Goal: Task Accomplishment & Management: Use online tool/utility

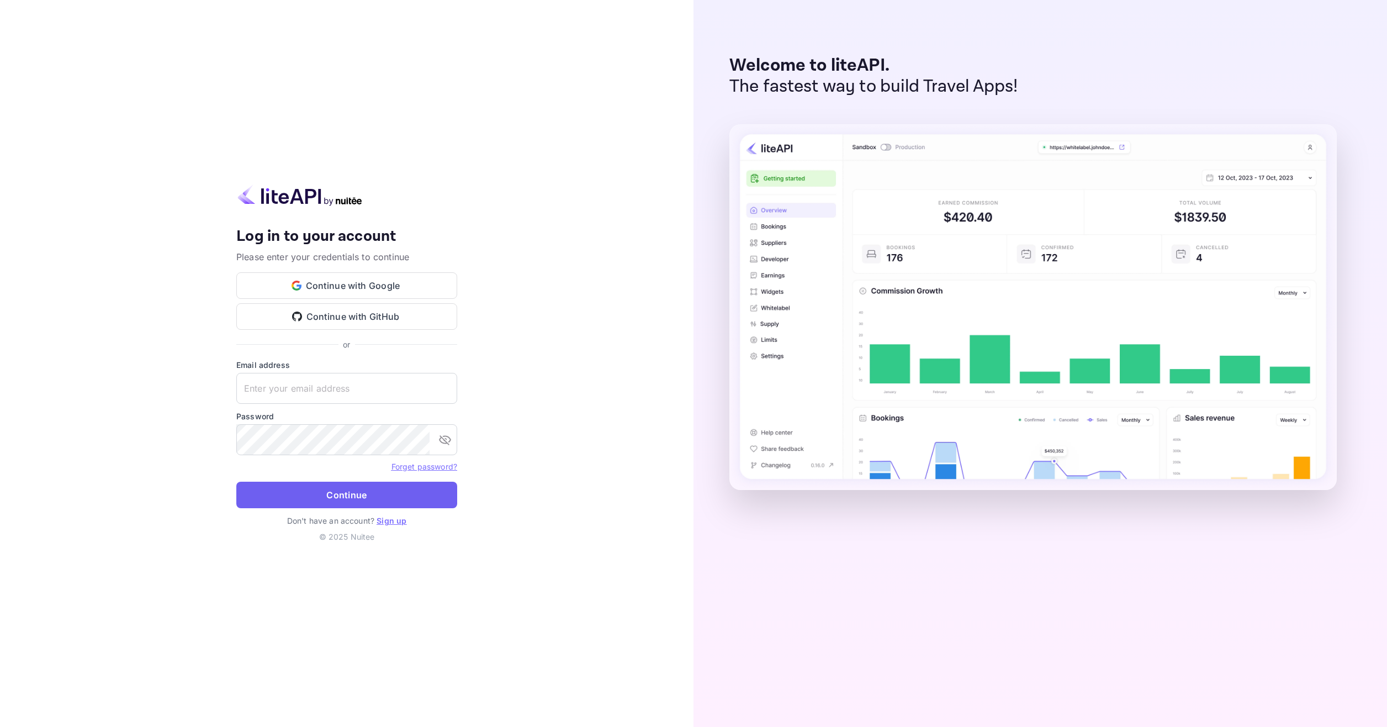
type input "[EMAIL_ADDRESS][DOMAIN_NAME]"
click at [380, 501] on button "Continue" at bounding box center [346, 495] width 221 height 27
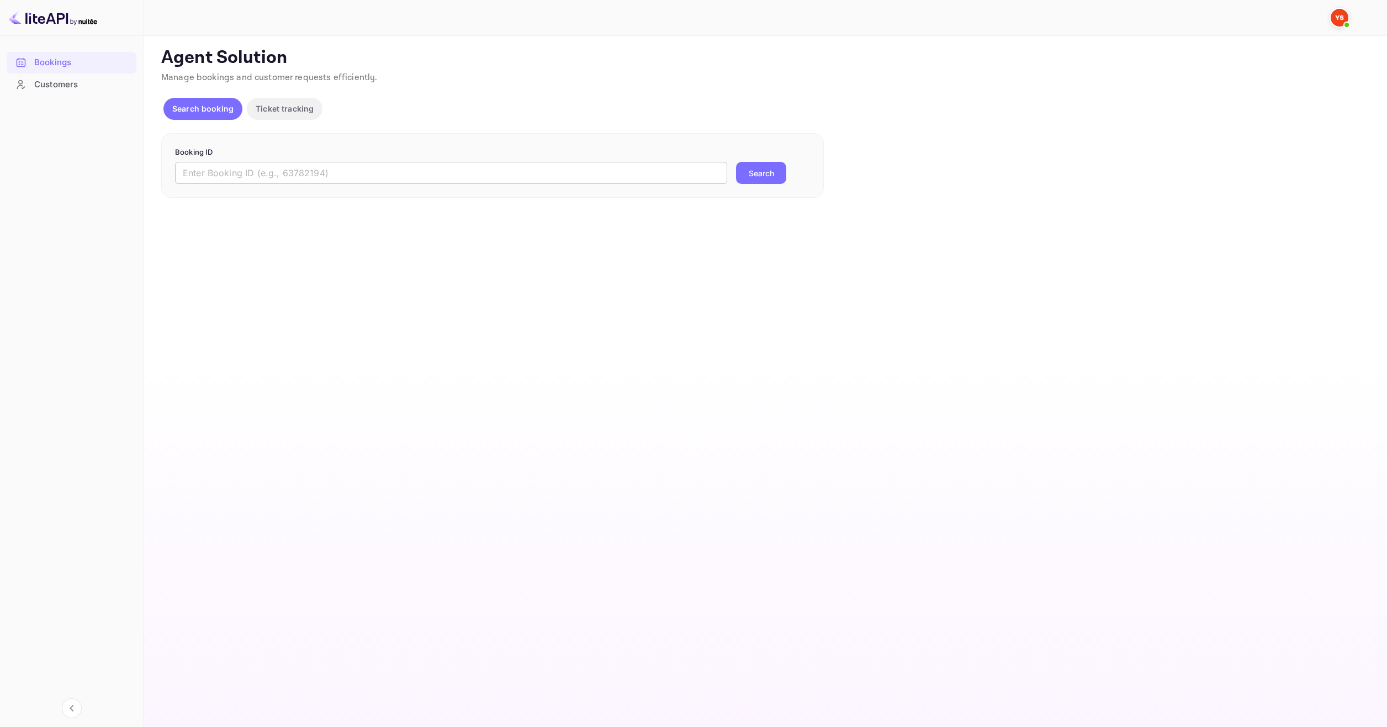
click at [430, 169] on input "text" at bounding box center [451, 173] width 552 height 22
paste input "8902616"
type input "8902616"
click at [755, 170] on button "Search" at bounding box center [761, 173] width 50 height 22
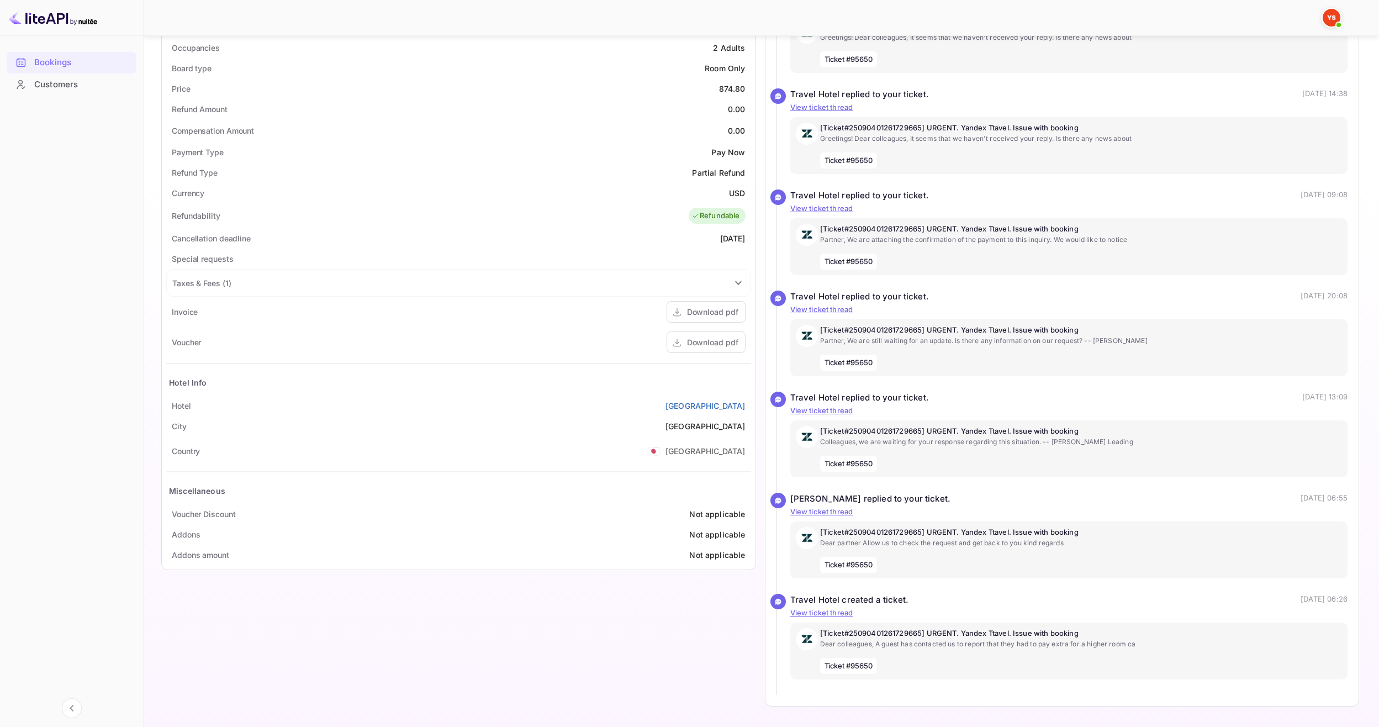
scroll to position [350, 0]
click at [719, 351] on div "Download pdf" at bounding box center [705, 341] width 79 height 22
